Goal: Task Accomplishment & Management: Manage account settings

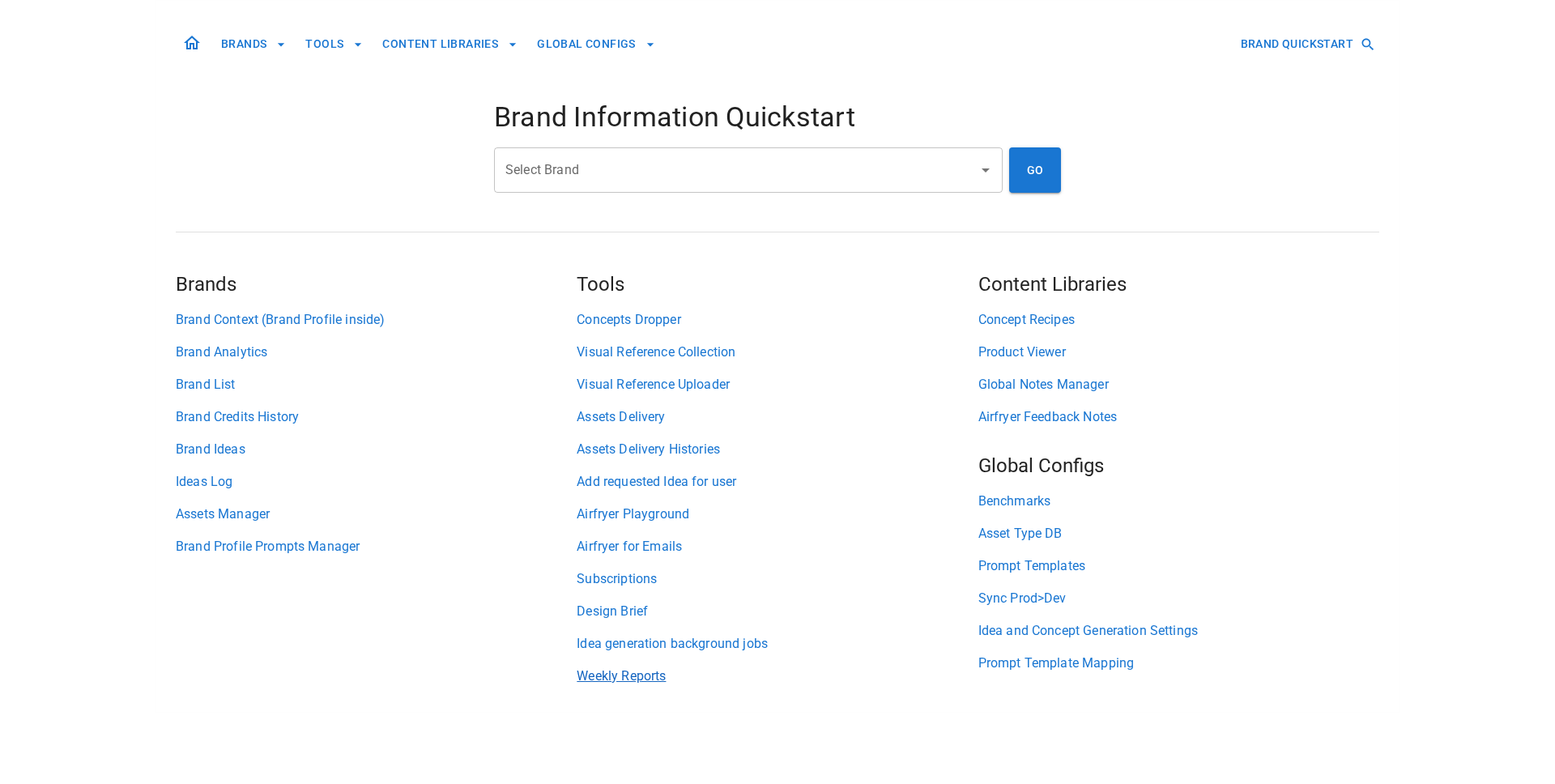
click at [593, 682] on link "Weekly Reports" at bounding box center [777, 675] width 401 height 19
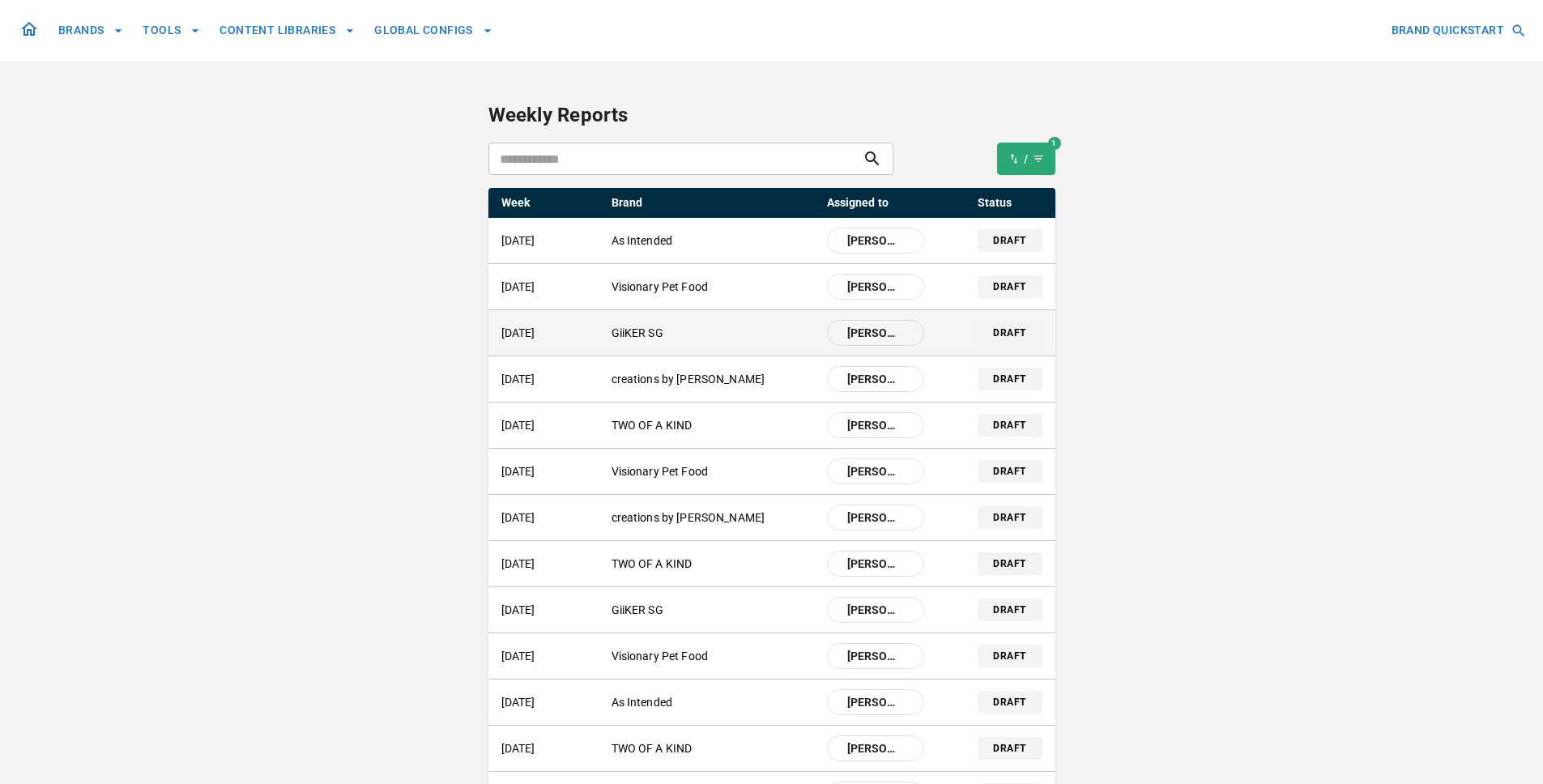
click at [636, 335] on p "GiiKER SG" at bounding box center [712, 333] width 203 height 17
click at [663, 336] on p "GiiKER SG" at bounding box center [712, 333] width 203 height 17
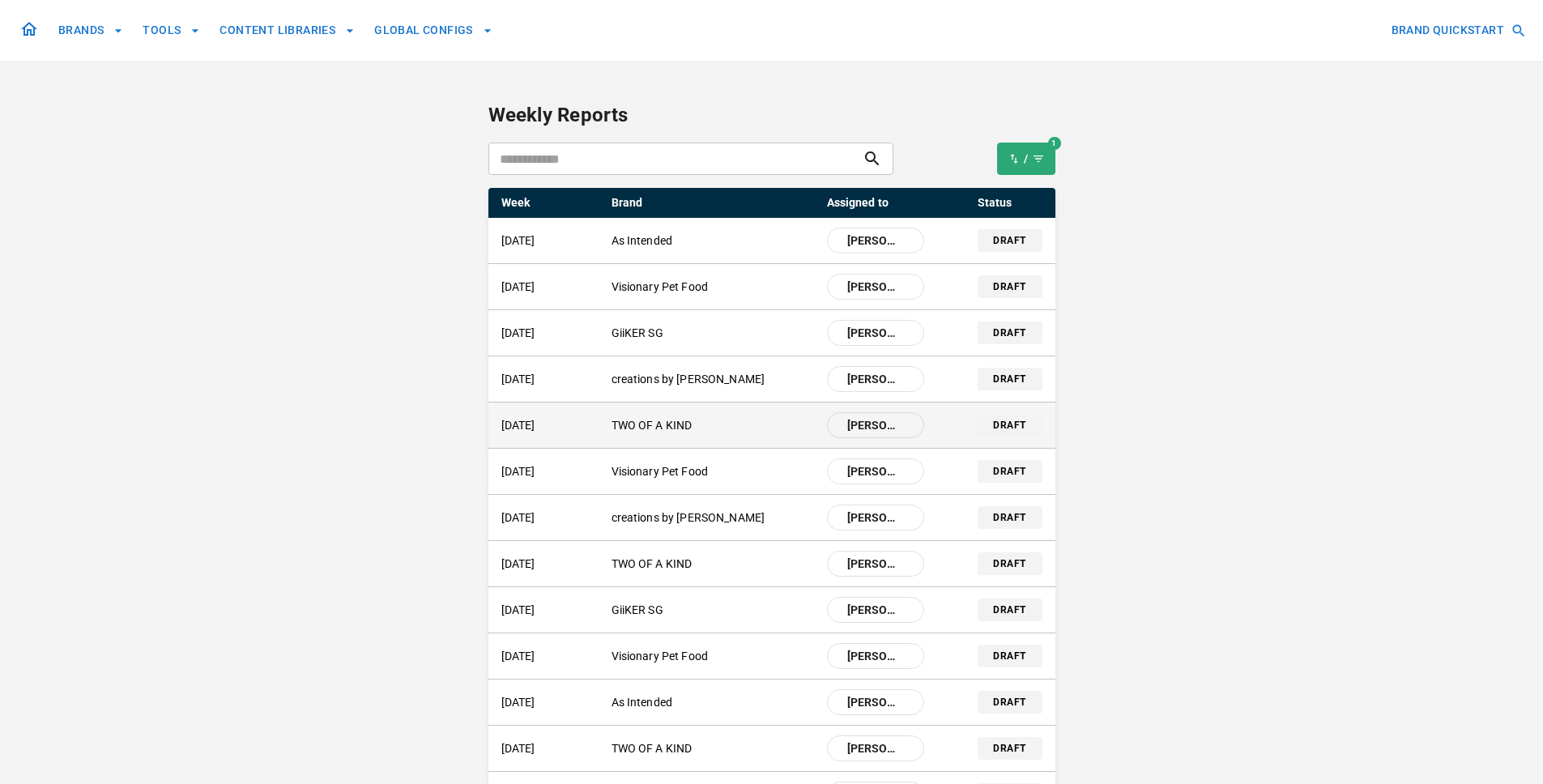
click at [663, 432] on p "TWO OF A KIND" at bounding box center [712, 426] width 203 height 17
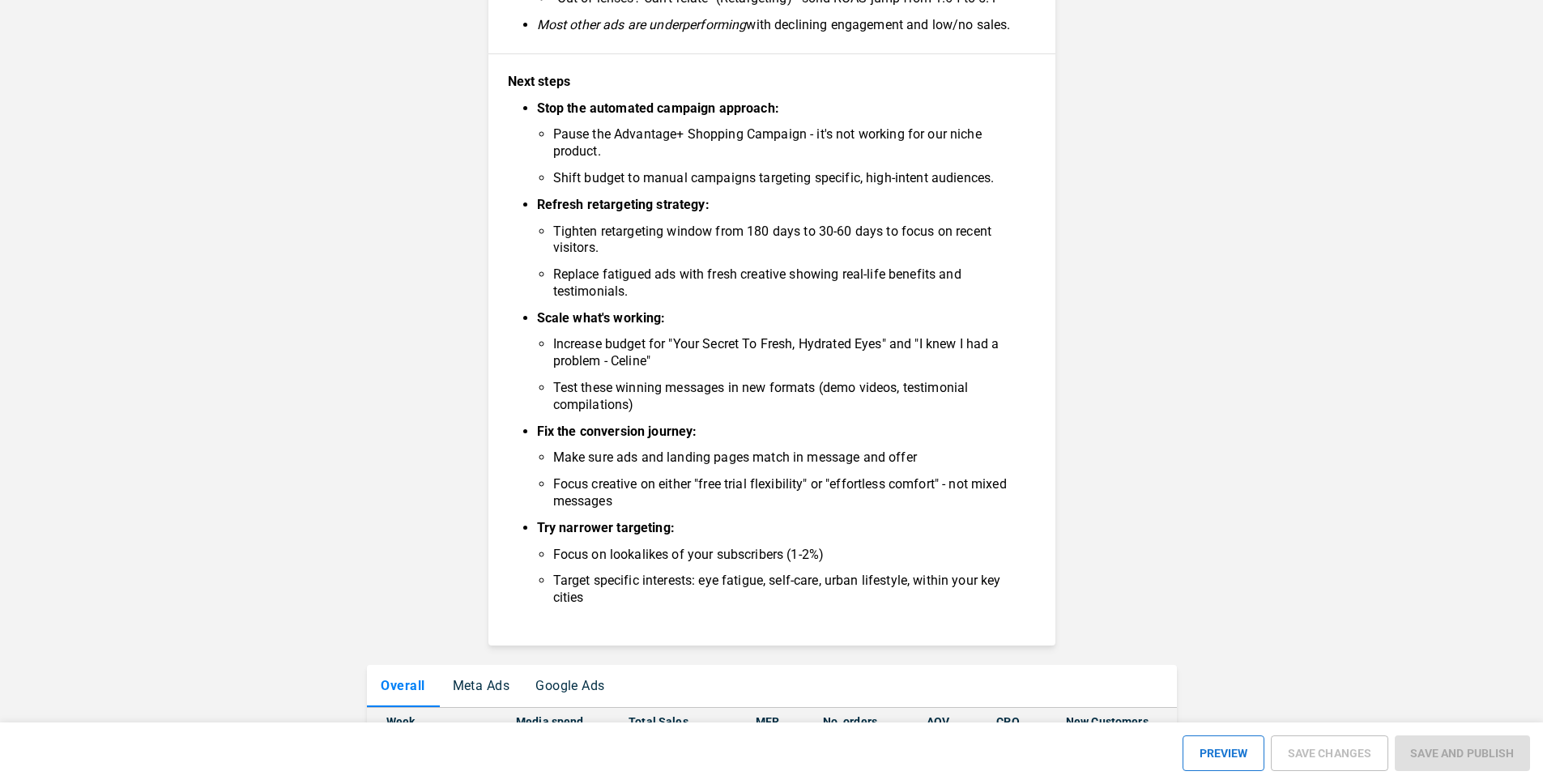
scroll to position [842, 0]
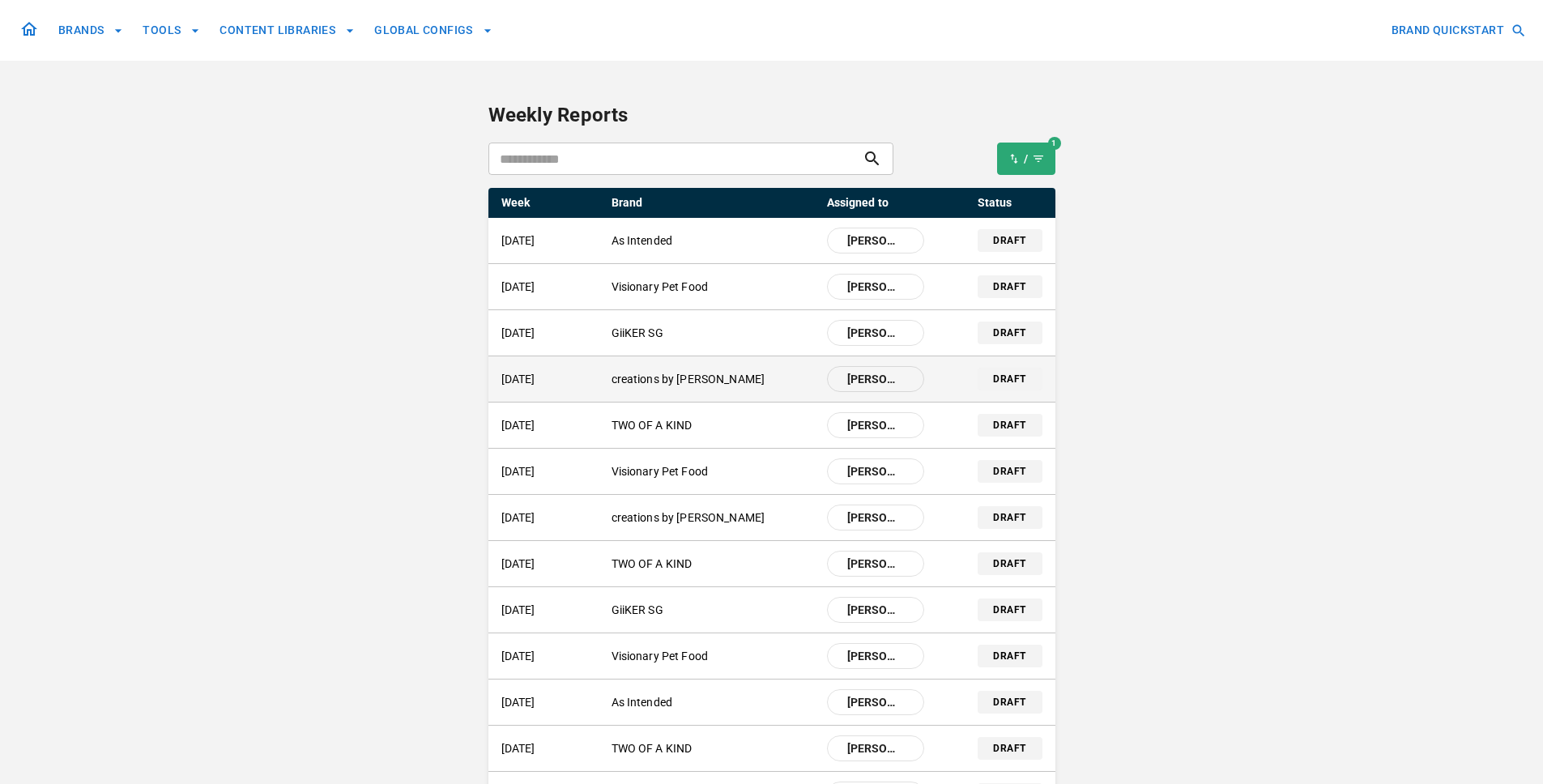
click at [686, 375] on p "creations by [PERSON_NAME]" at bounding box center [712, 380] width 203 height 17
click at [671, 378] on p "creations by [PERSON_NAME]" at bounding box center [712, 380] width 203 height 17
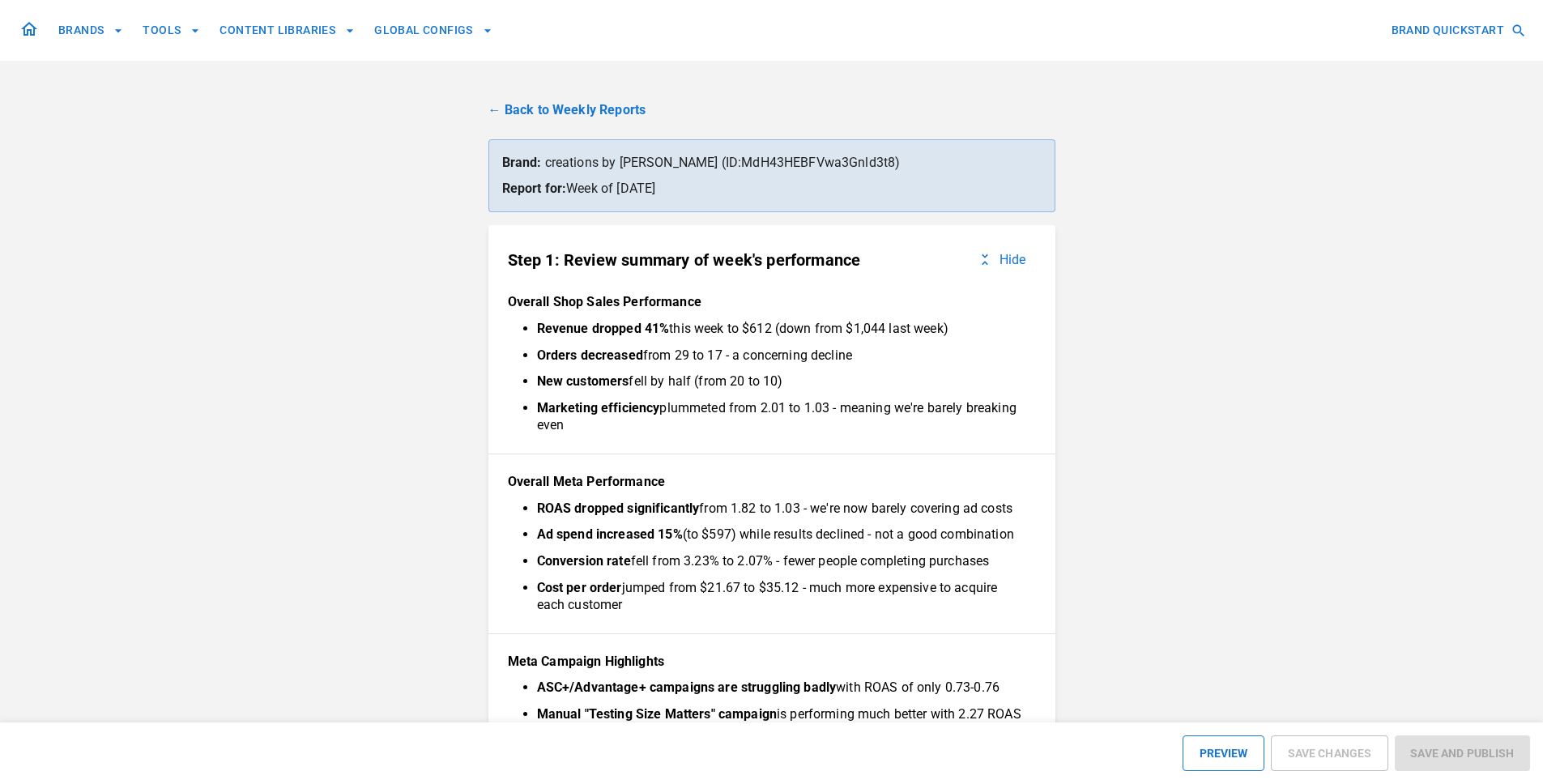
click at [732, 161] on p "Brand: creations by [PERSON_NAME] (ID: MdH43HEBFVwa3Gnld3t8 )" at bounding box center [771, 162] width 539 height 19
copy p "MdH43HEBFVwa3Gnld3t8"
click at [617, 106] on link "← Back to Weekly Reports" at bounding box center [772, 110] width 567 height 19
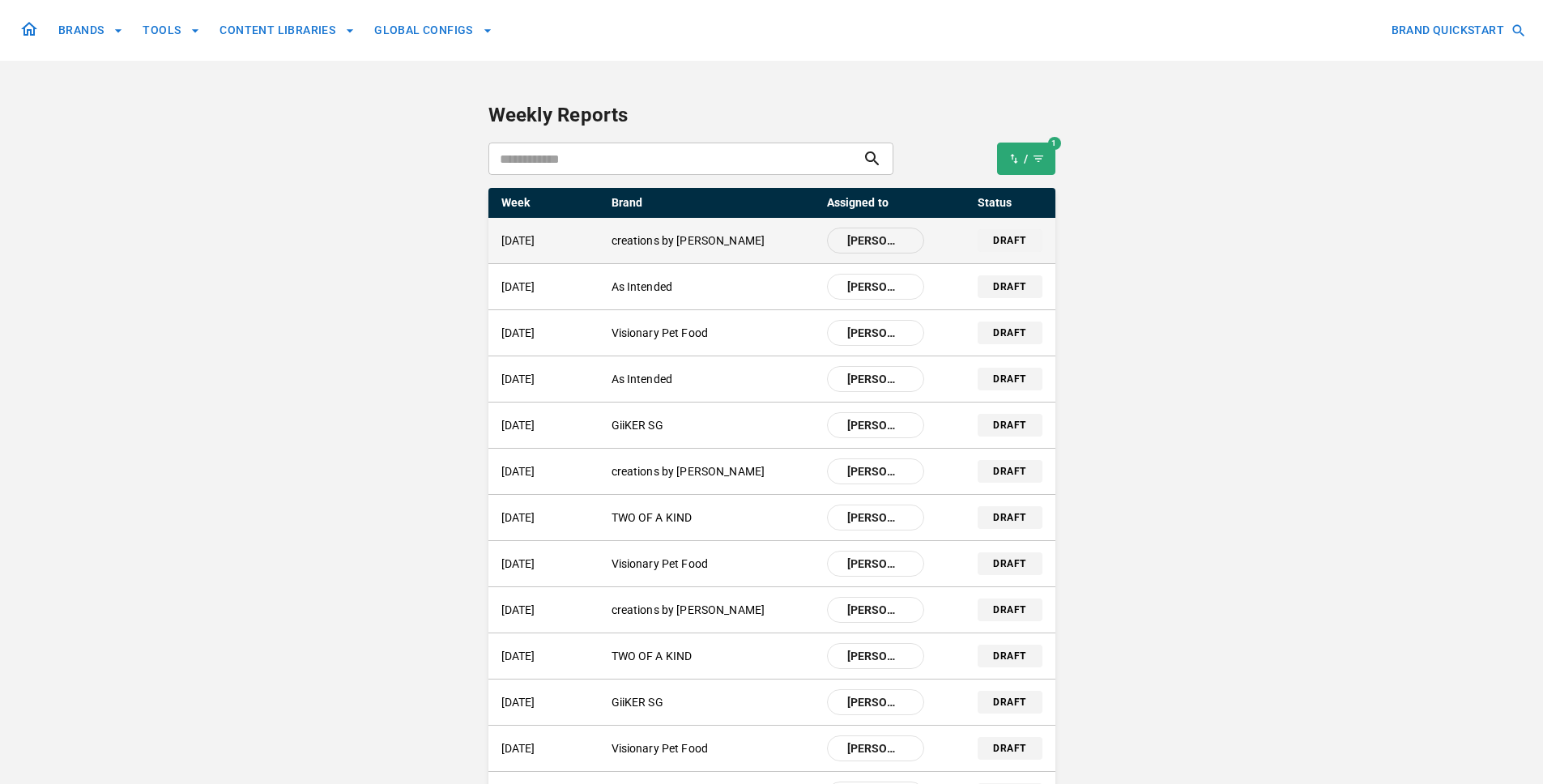
click at [671, 234] on p "creations by [PERSON_NAME]" at bounding box center [712, 241] width 203 height 17
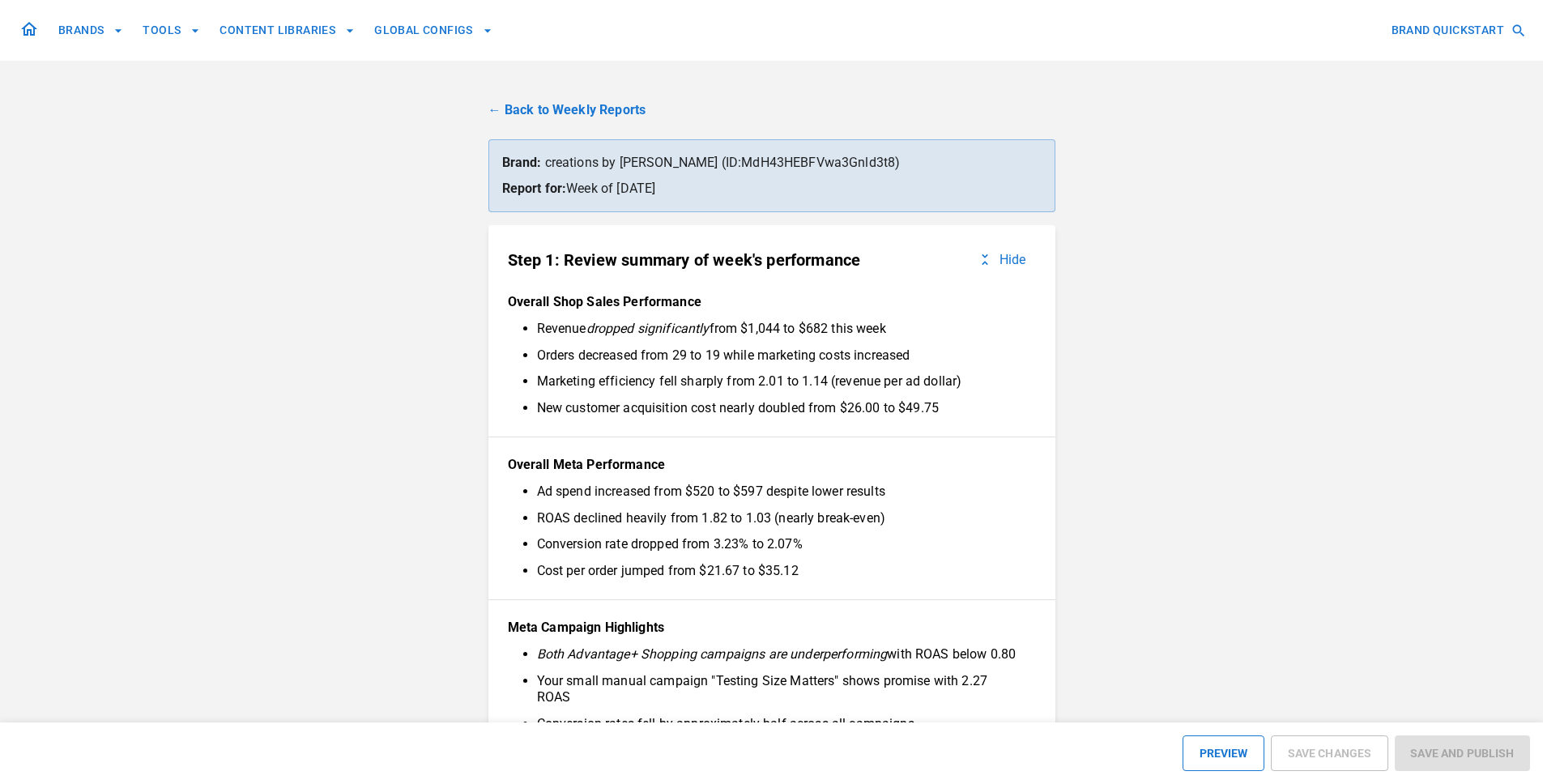
click at [1042, 162] on div "Brand: creations by cherie (ID: MdH43HEBFVwa3Gnld3t8 ) Report for: Week of 15 S…" at bounding box center [772, 176] width 567 height 73
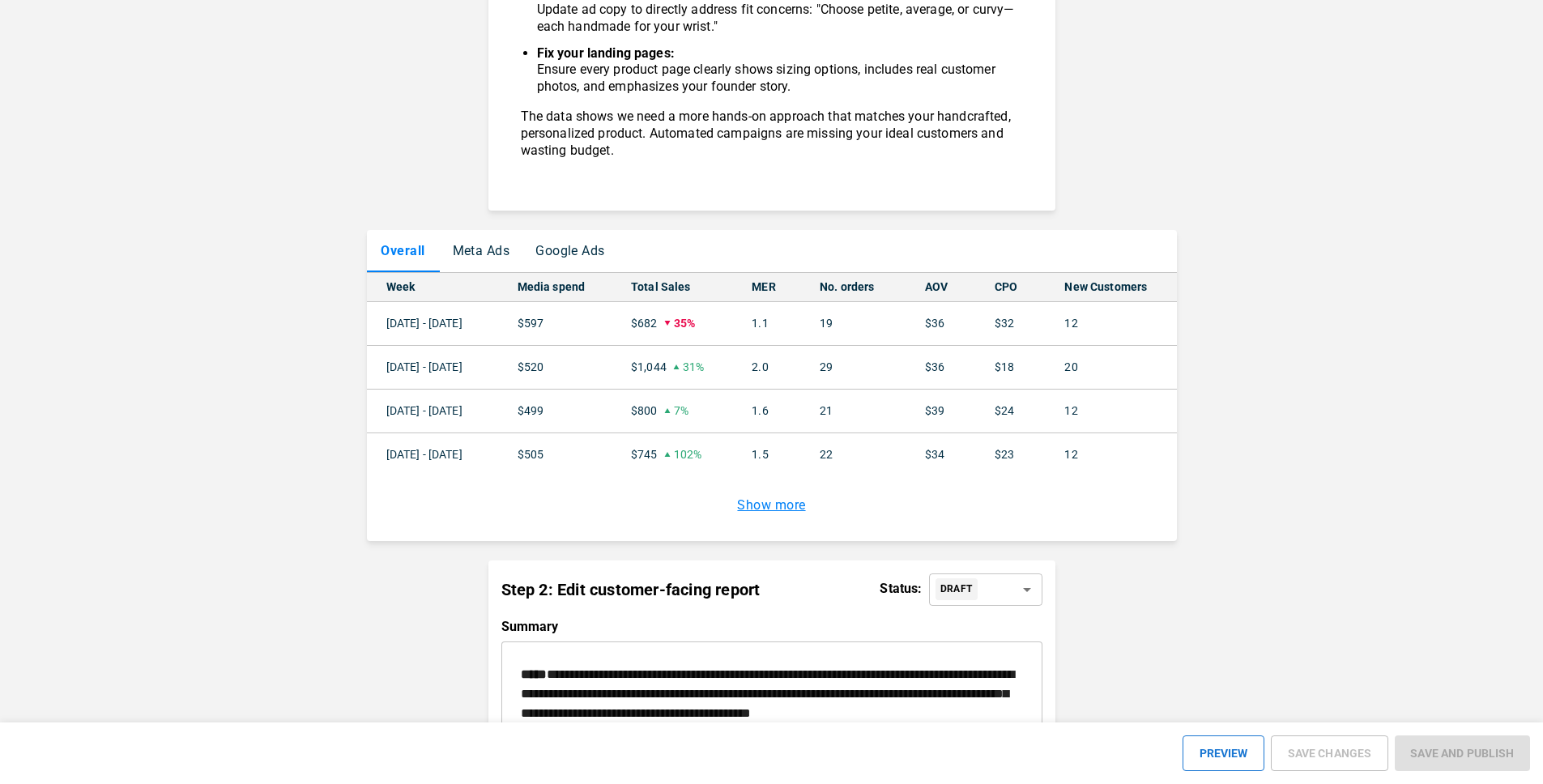
scroll to position [1231, 0]
